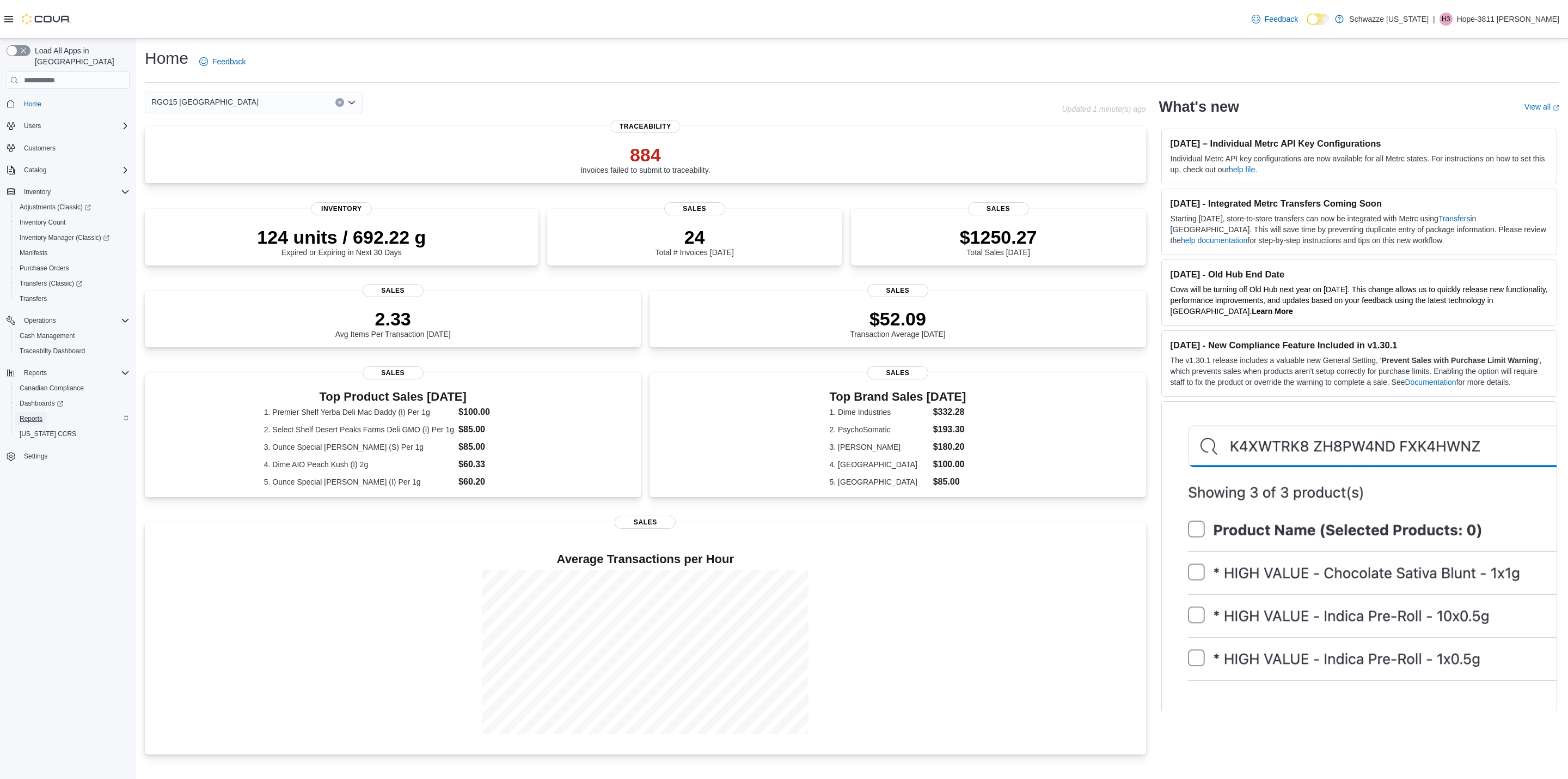
click at [35, 414] on span "Reports" at bounding box center [31, 418] width 23 height 9
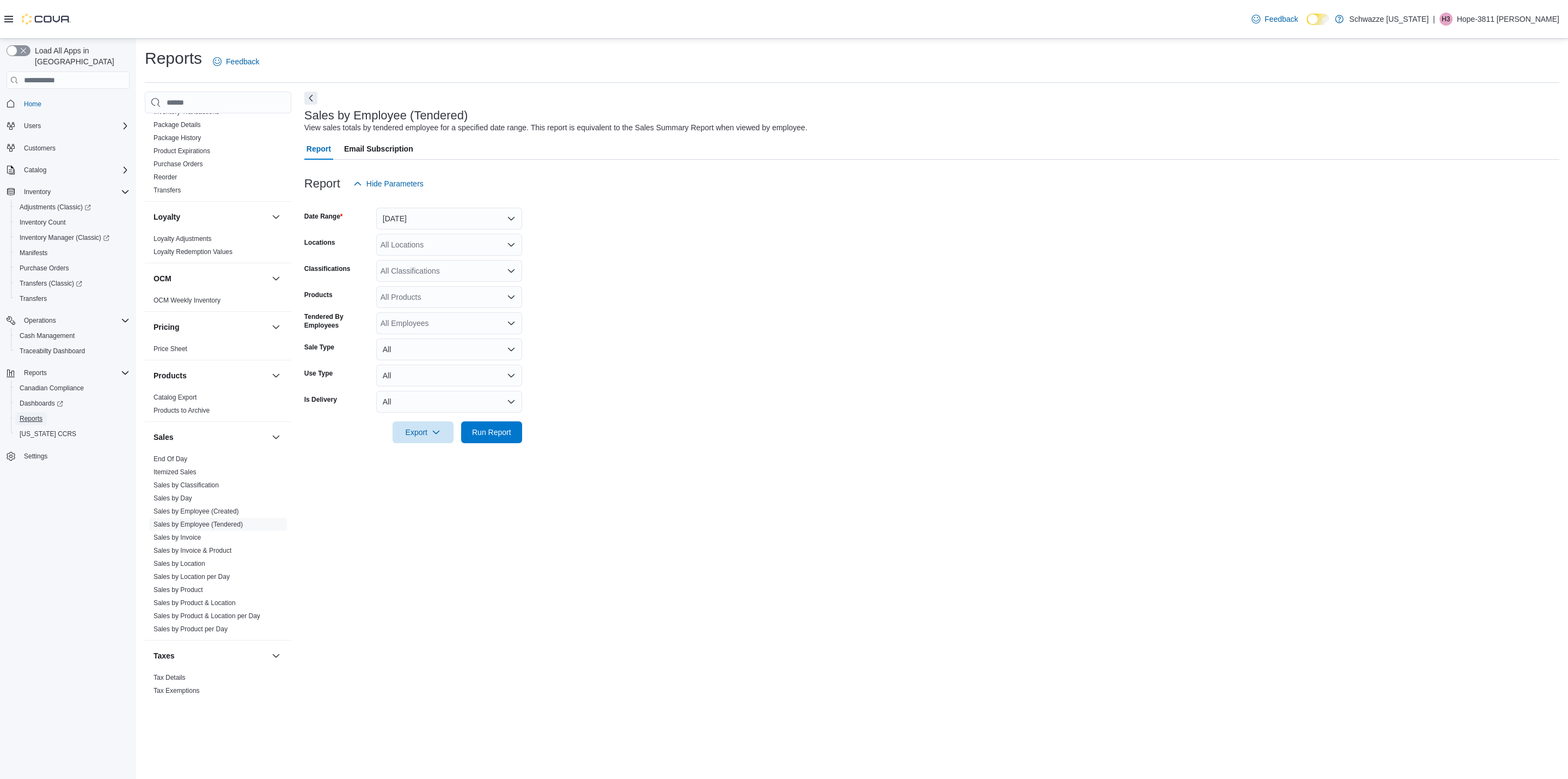
scroll to position [469, 0]
click at [227, 507] on link "Sales by Employee (Tendered)" at bounding box center [198, 509] width 90 height 8
click at [455, 244] on div "All Locations" at bounding box center [449, 245] width 146 height 22
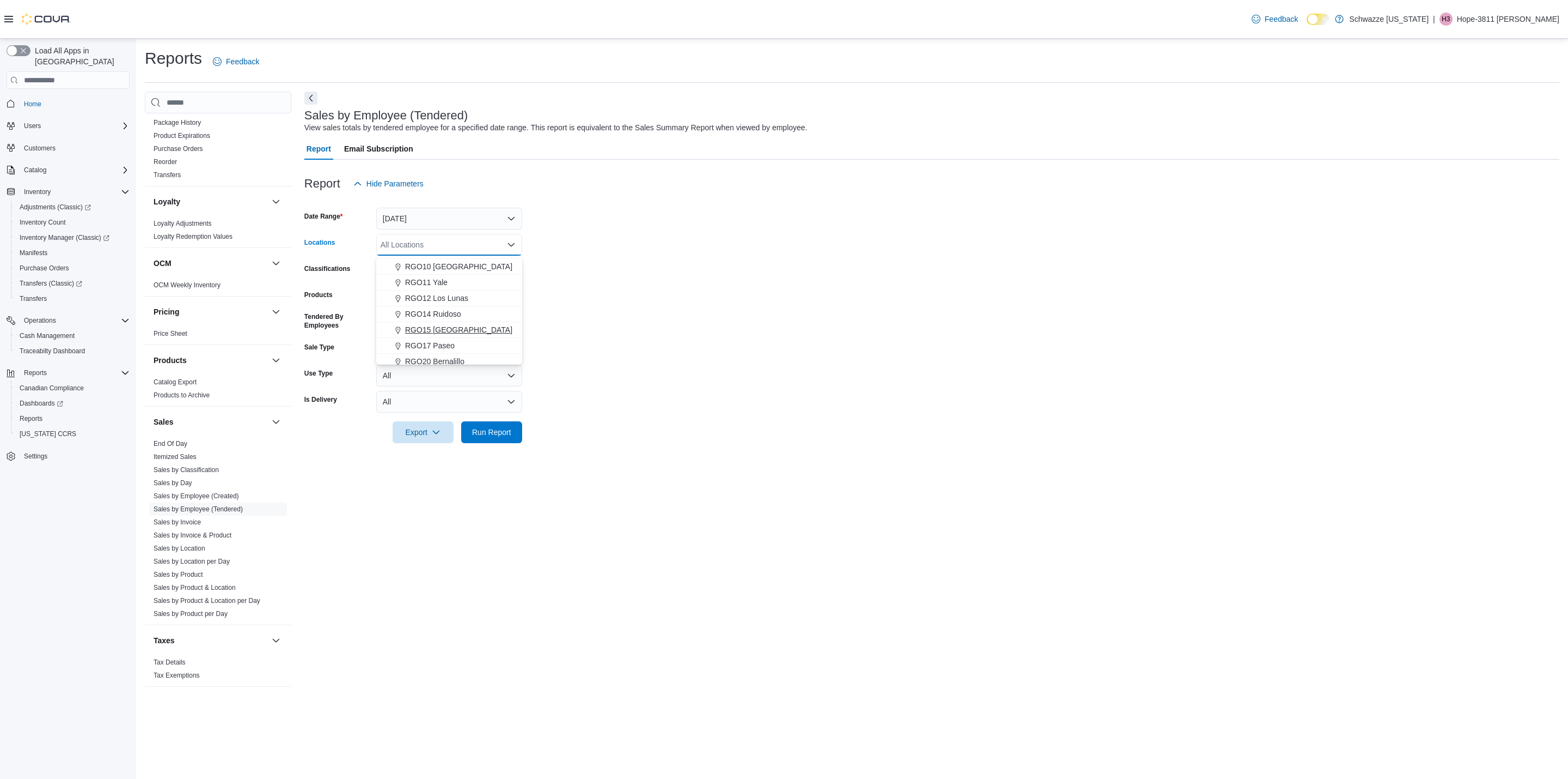
scroll to position [408, 0]
click at [468, 330] on span "RGO15 [GEOGRAPHIC_DATA]" at bounding box center [458, 328] width 107 height 11
click at [468, 222] on button "[DATE]" at bounding box center [449, 219] width 146 height 22
click at [428, 245] on span "Custom Date" at bounding box center [455, 240] width 124 height 13
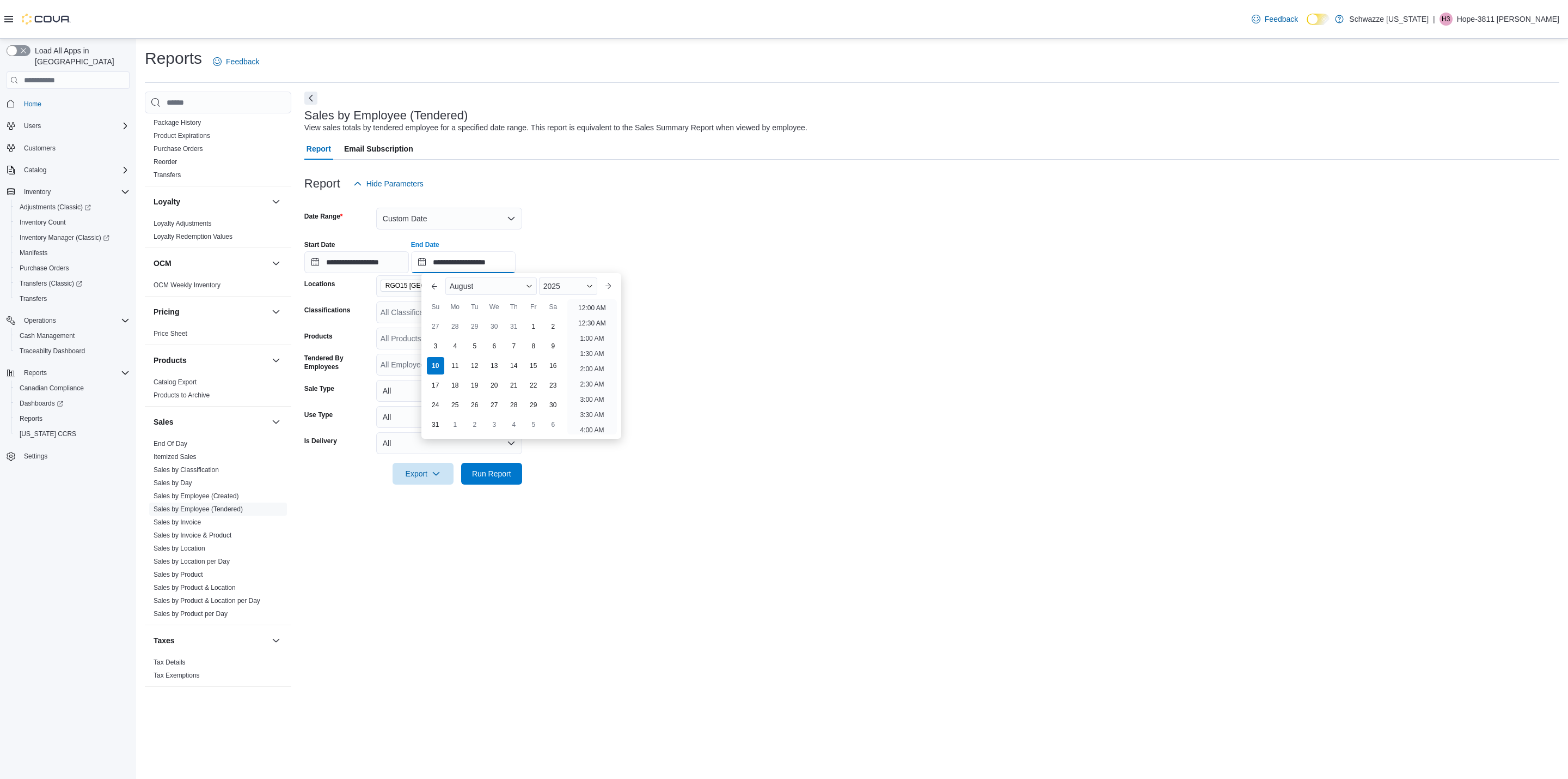
click at [493, 256] on input "**********" at bounding box center [463, 262] width 104 height 22
click at [599, 346] on li "10:00 AM" at bounding box center [591, 340] width 36 height 13
click at [507, 475] on span "Run Report" at bounding box center [492, 472] width 39 height 11
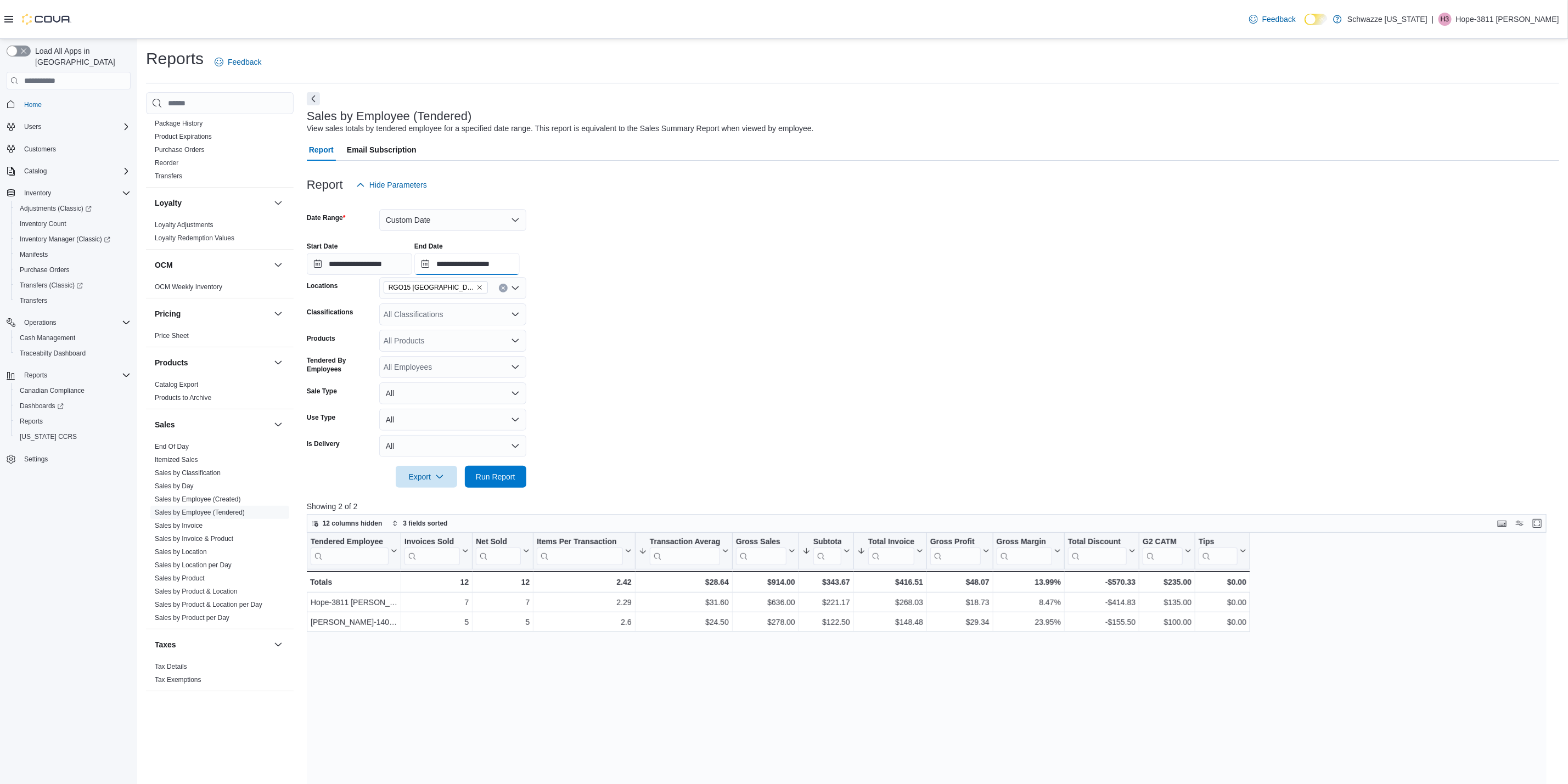
click at [507, 260] on input "**********" at bounding box center [467, 264] width 105 height 22
click at [590, 304] on li "11:00 AM" at bounding box center [596, 306] width 37 height 13
type input "**********"
click at [517, 481] on span "Run Report" at bounding box center [496, 476] width 49 height 22
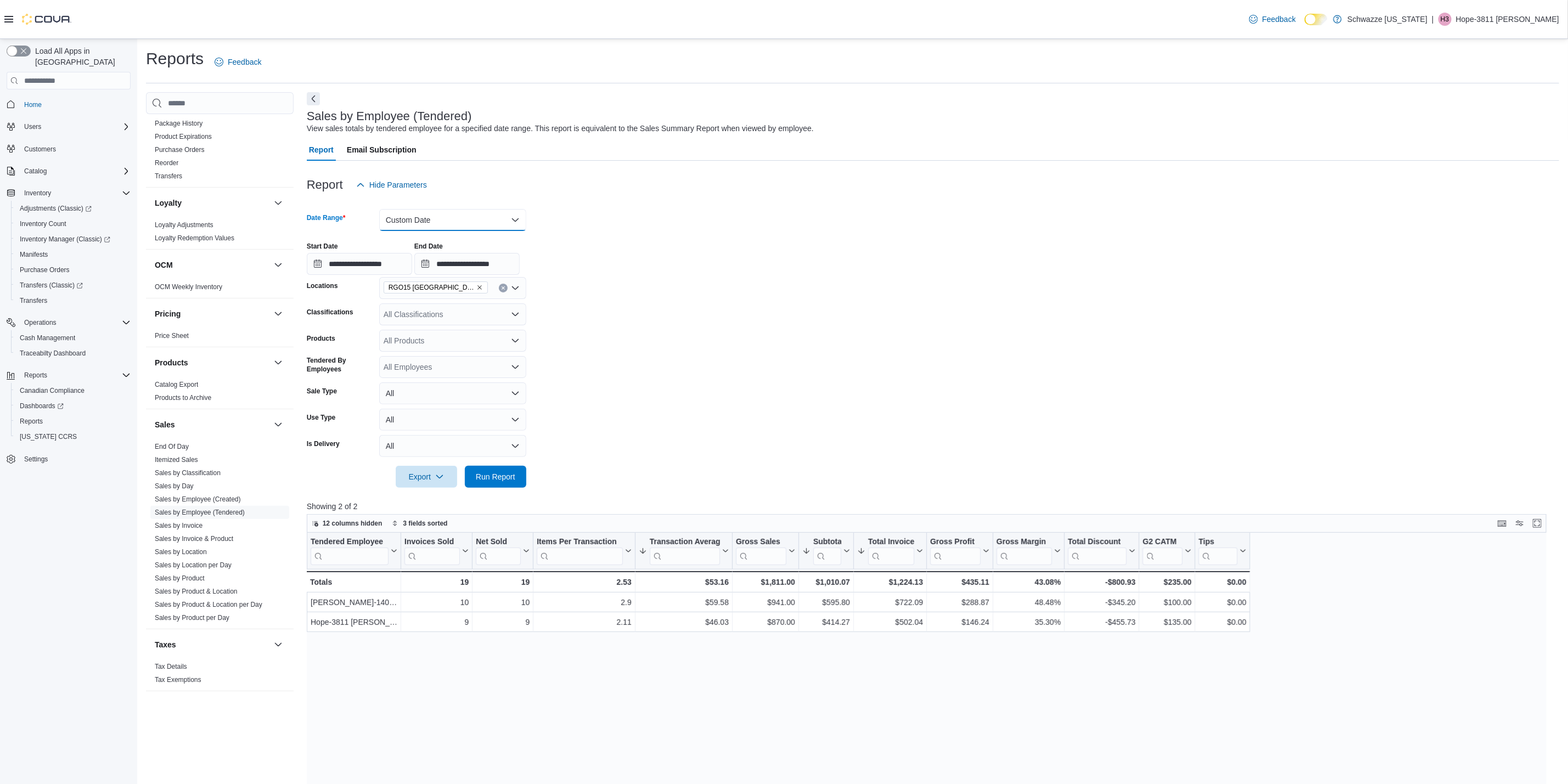
click at [476, 222] on button "Custom Date" at bounding box center [453, 220] width 147 height 22
click at [427, 260] on span "[DATE]" at bounding box center [459, 263] width 125 height 13
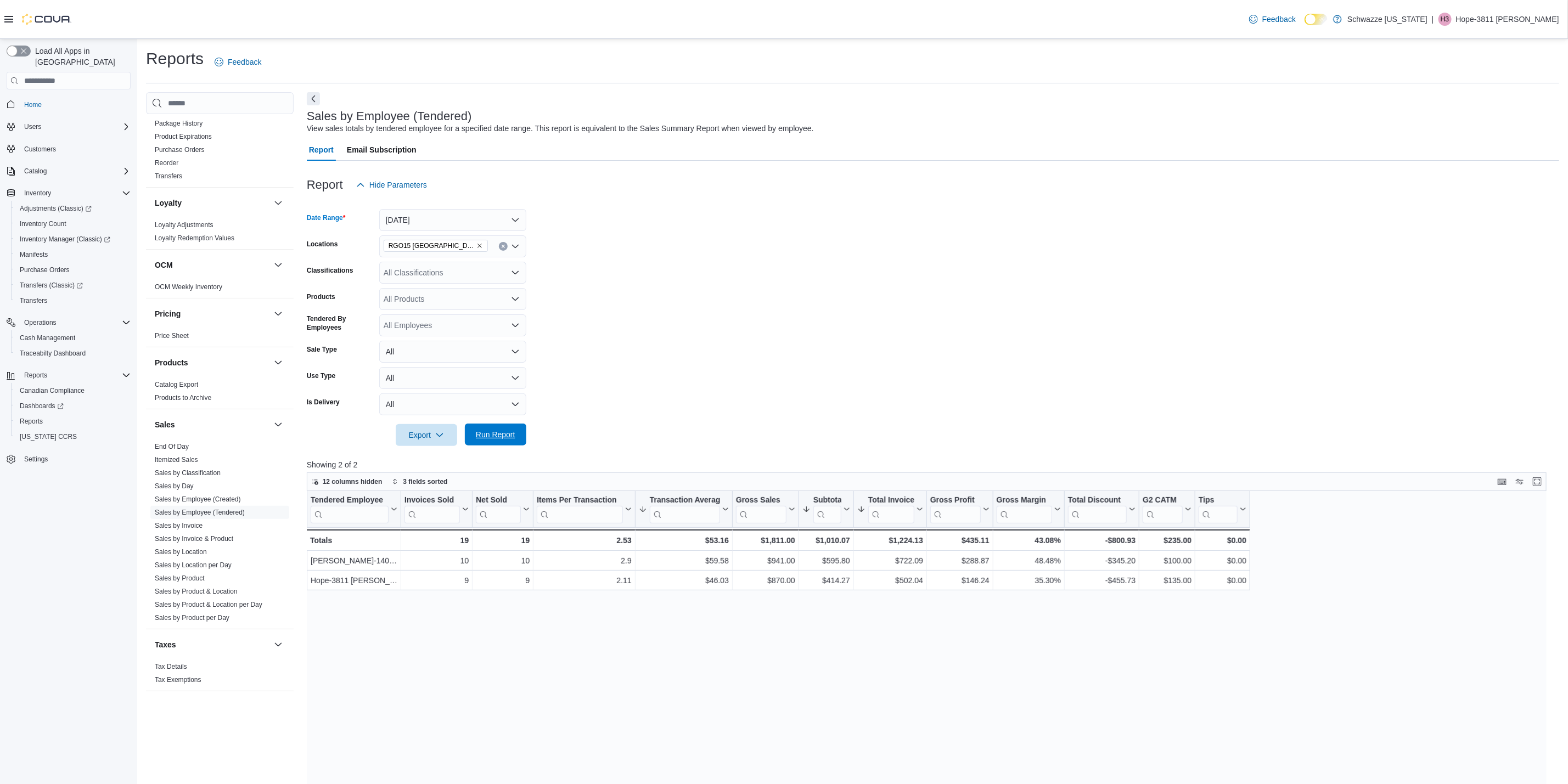
click at [486, 432] on span "Run Report" at bounding box center [496, 434] width 40 height 11
click at [490, 438] on span "Run Report" at bounding box center [496, 434] width 40 height 11
